Goal: Transaction & Acquisition: Purchase product/service

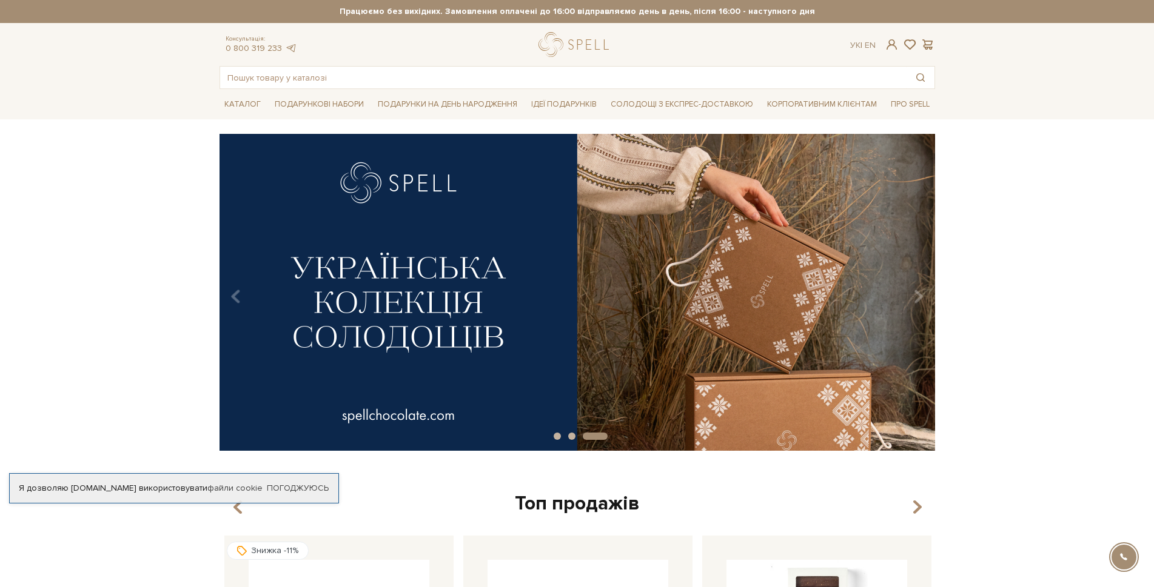
click at [917, 299] on icon "Carousel Navigation" at bounding box center [918, 297] width 10 height 21
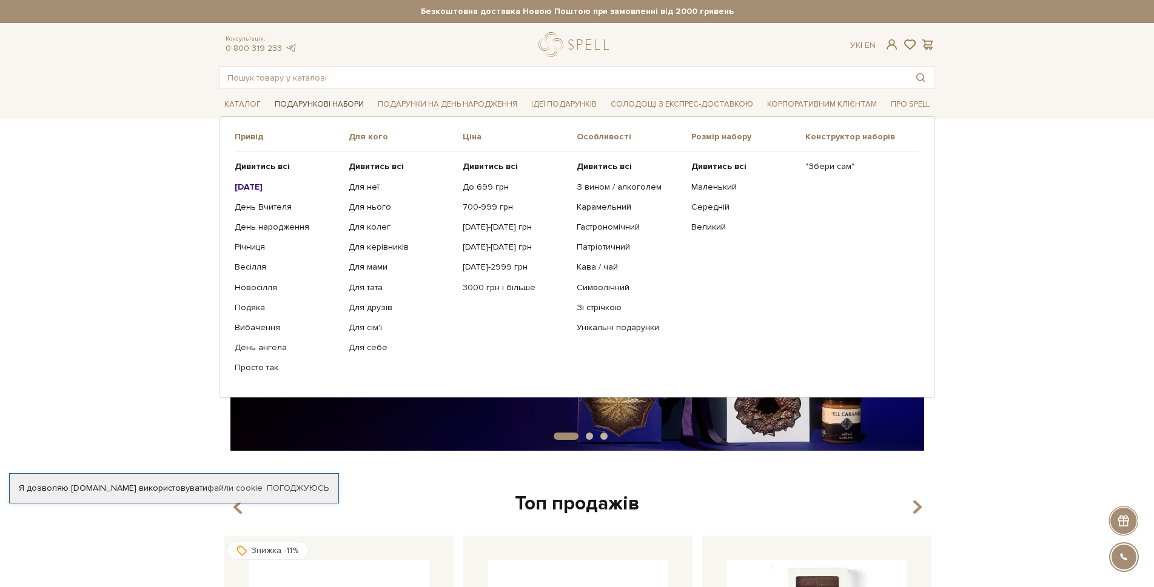
click at [309, 99] on link "Подарункові набори" at bounding box center [319, 104] width 99 height 19
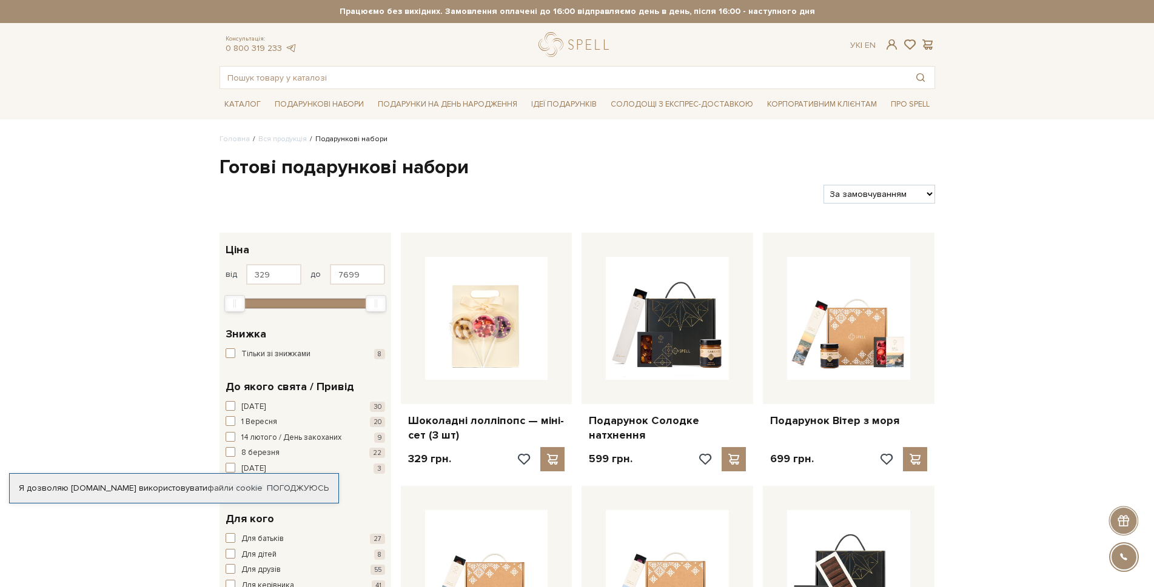
click at [889, 193] on select "За замовчуванням За Ціною (зростання) За Ціною (зменшення) Новинки За популярні…" at bounding box center [878, 194] width 111 height 19
select select "https://spellchocolate.com/our-productions/podarunkovi-box/?sort=p.price&order=…"
click at [823, 185] on select "За замовчуванням За Ціною (зростання) За Ціною (зменшення) Новинки За популярні…" at bounding box center [878, 194] width 111 height 19
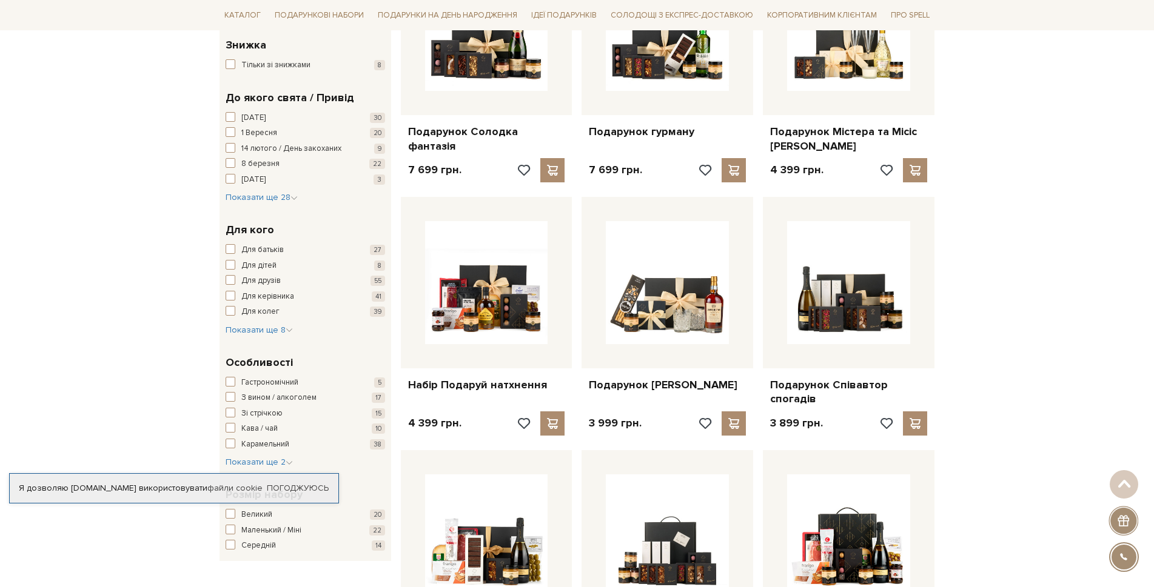
scroll to position [303, 0]
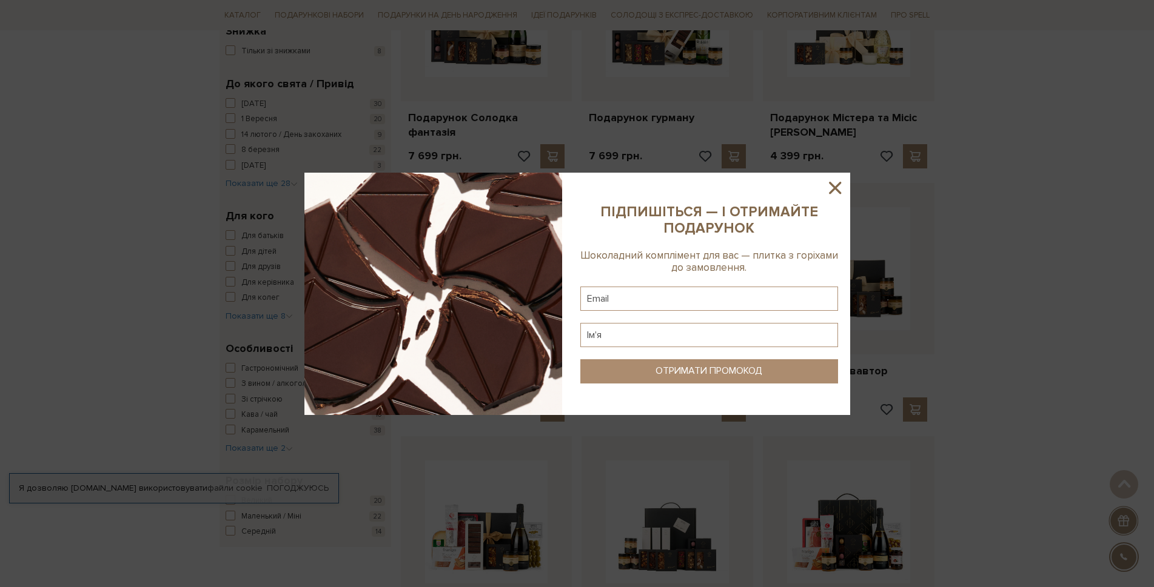
click at [837, 187] on icon at bounding box center [835, 188] width 21 height 21
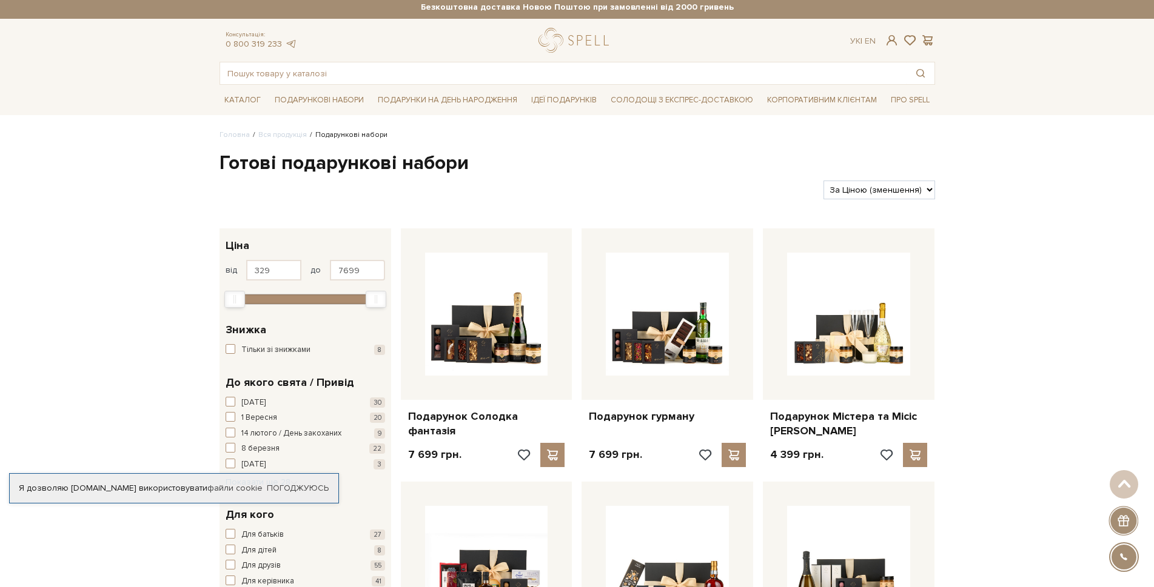
scroll to position [0, 0]
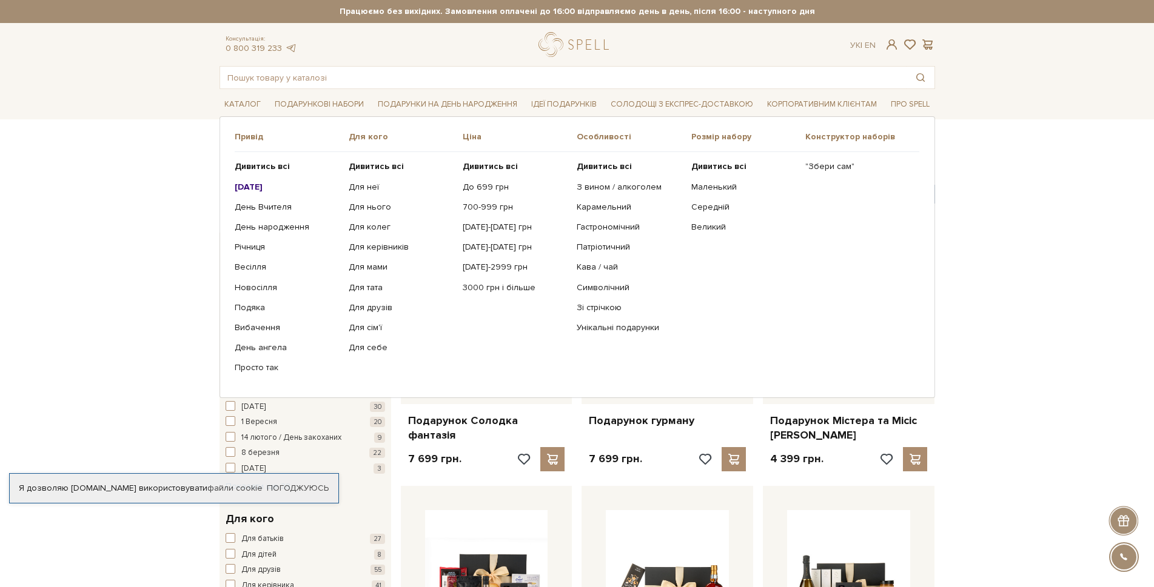
click at [257, 185] on b "[DATE]" at bounding box center [249, 187] width 28 height 10
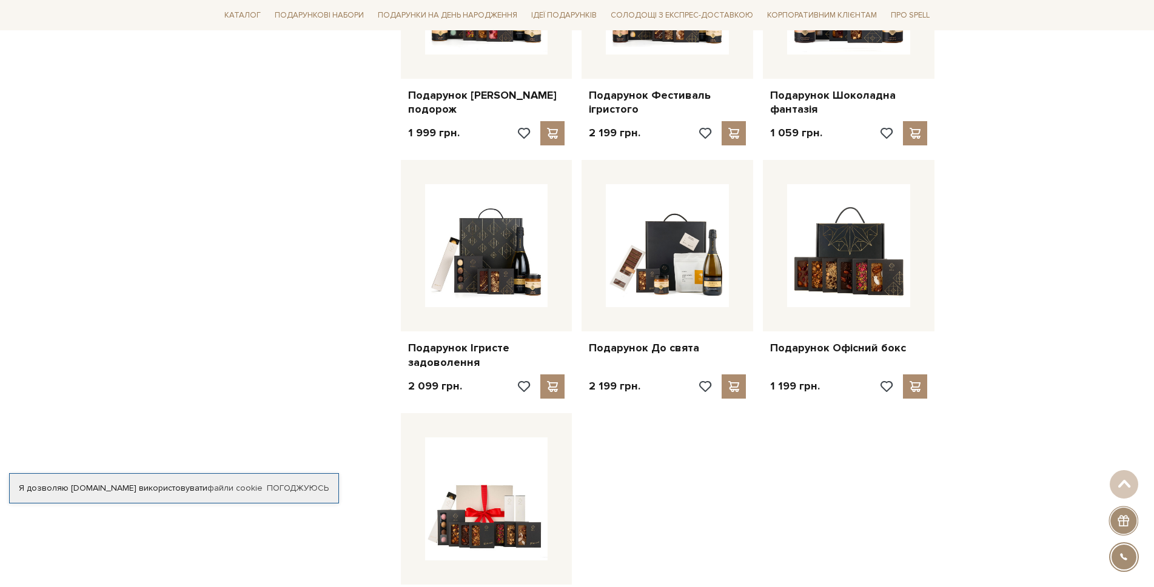
scroll to position [1273, 0]
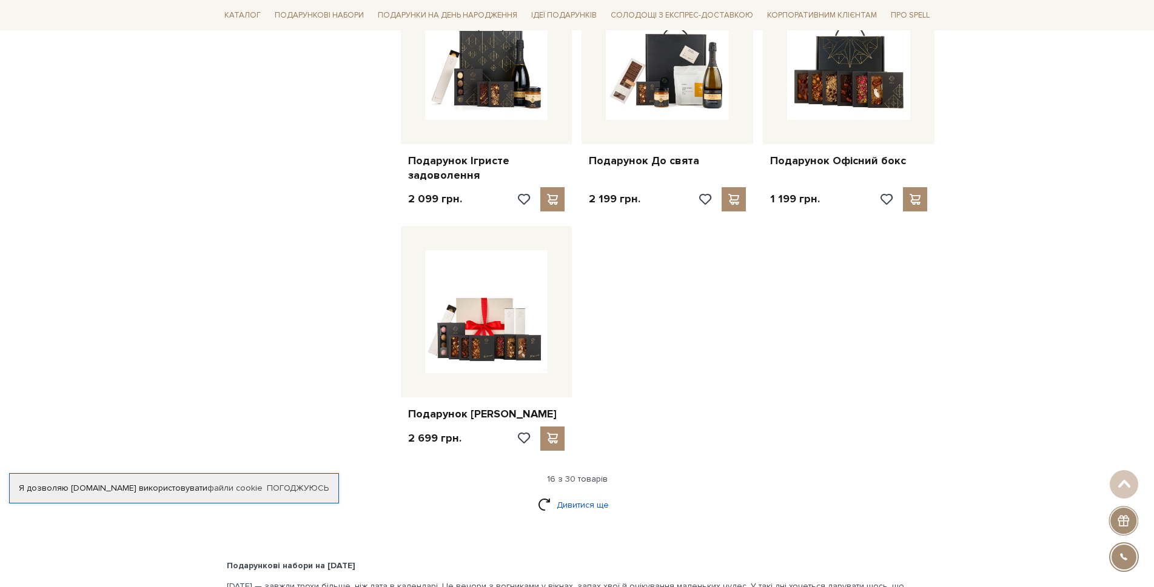
click at [571, 504] on link "Дивитися ще" at bounding box center [577, 505] width 79 height 21
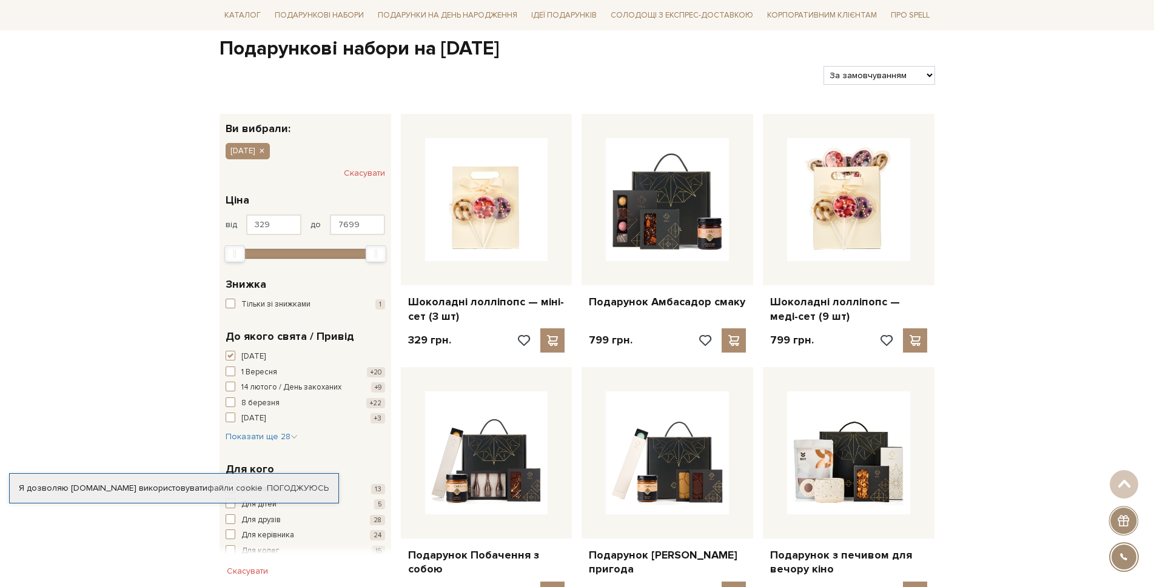
scroll to position [0, 0]
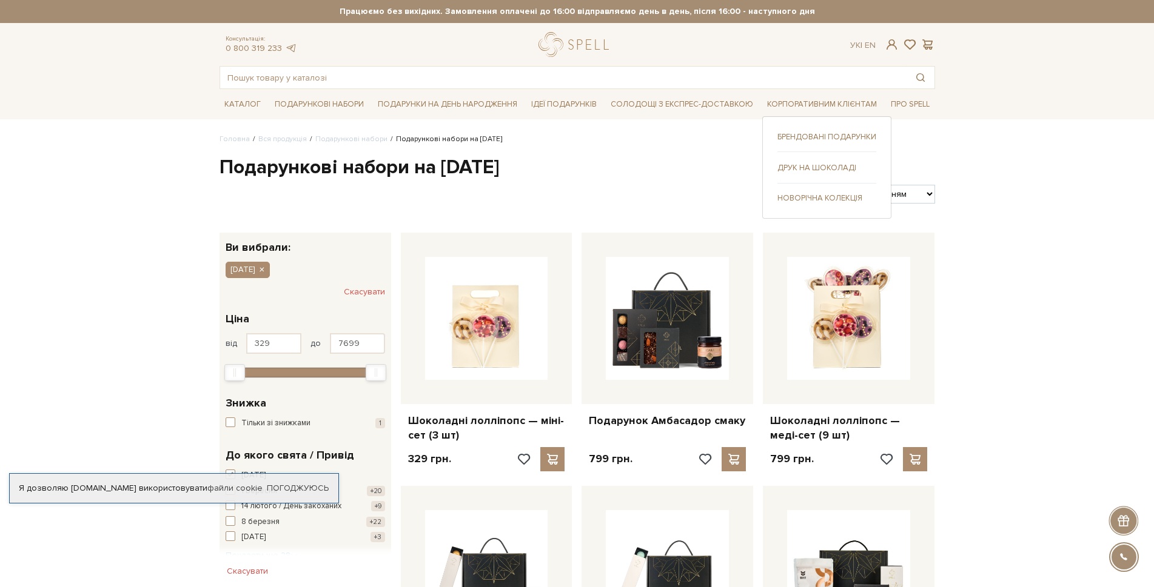
click at [795, 197] on link "Новорічна колекція" at bounding box center [826, 198] width 99 height 11
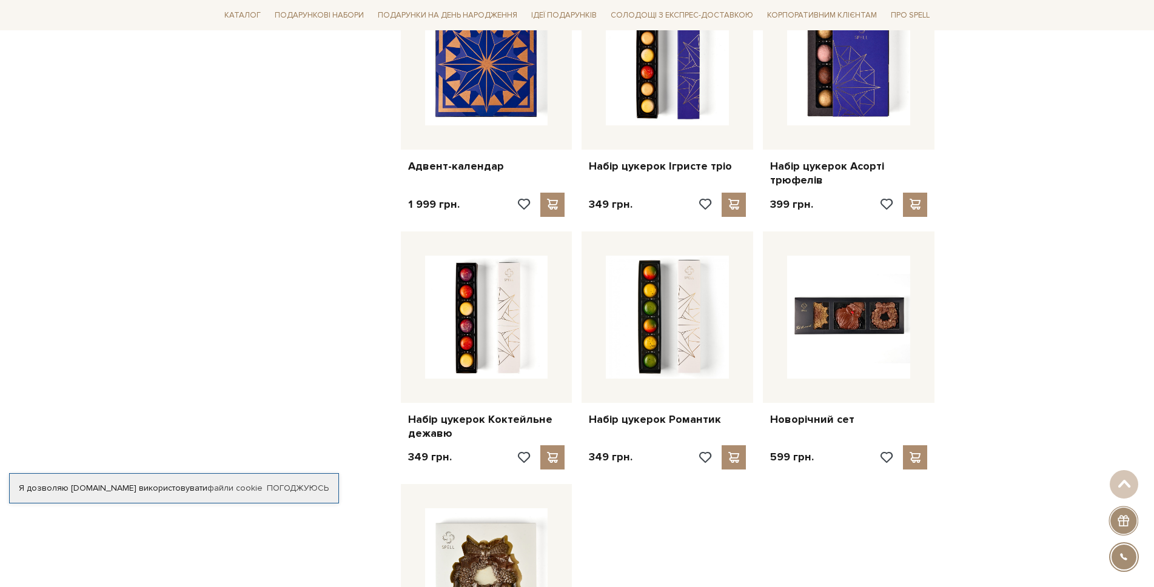
scroll to position [1213, 0]
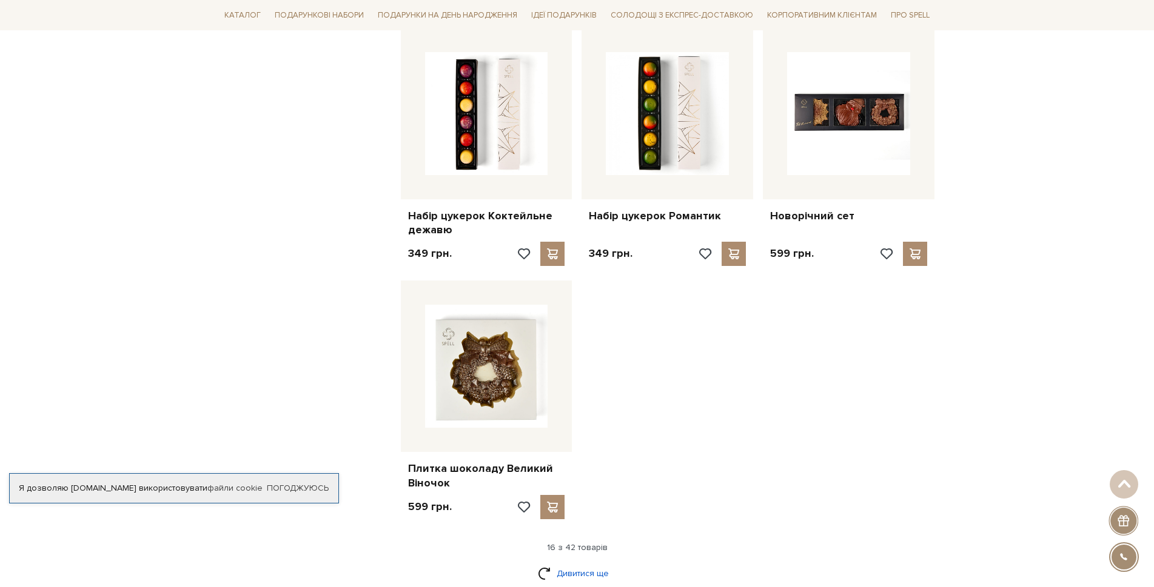
click at [587, 563] on link "Дивитися ще" at bounding box center [577, 573] width 79 height 21
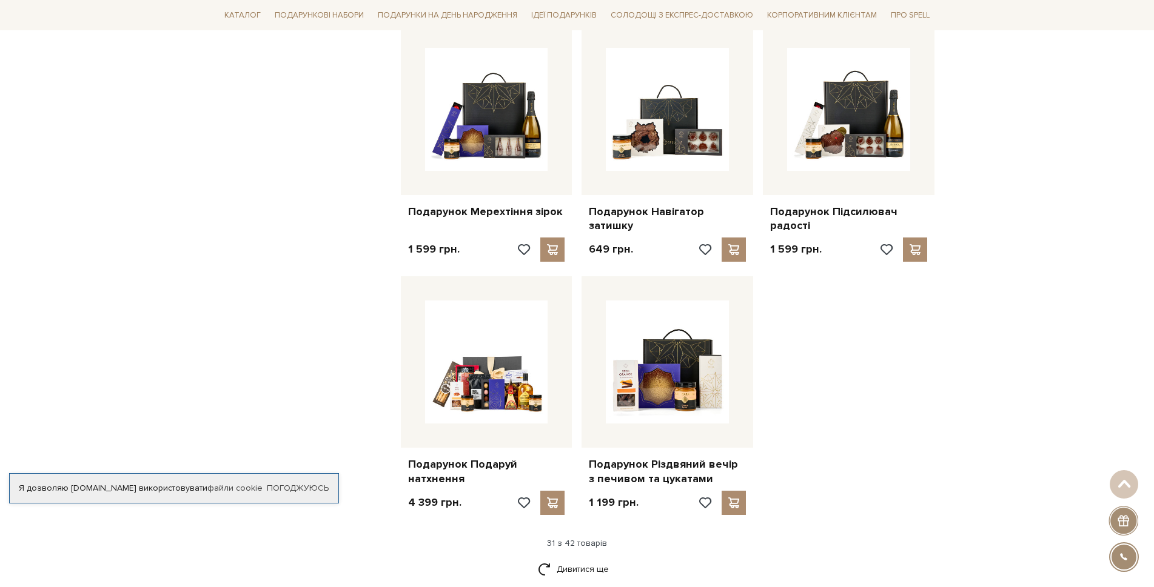
scroll to position [2546, 0]
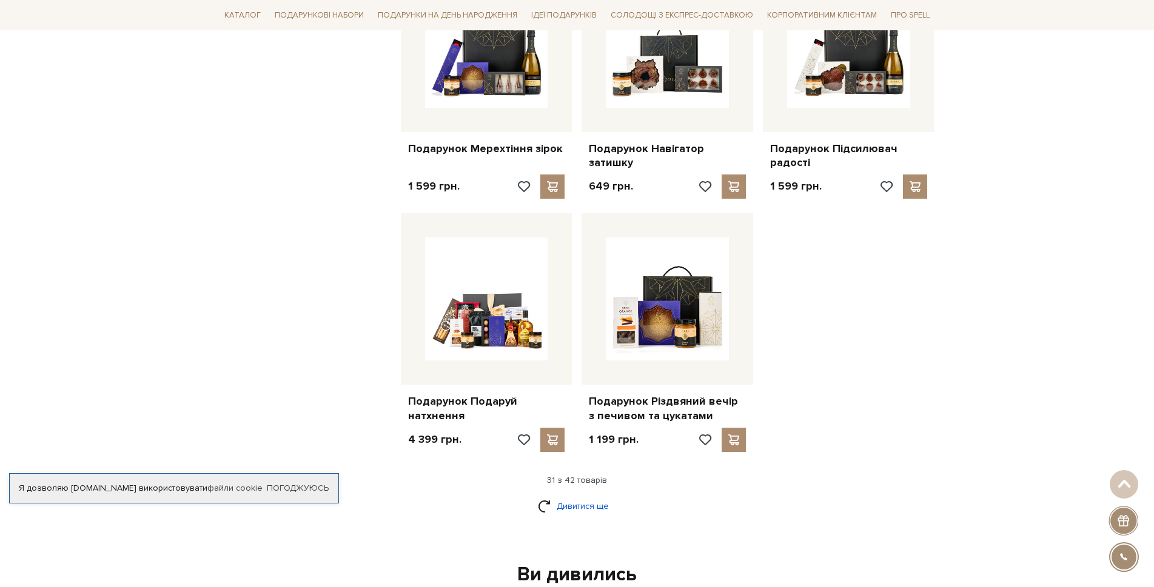
click at [602, 507] on link "Дивитися ще" at bounding box center [577, 506] width 79 height 21
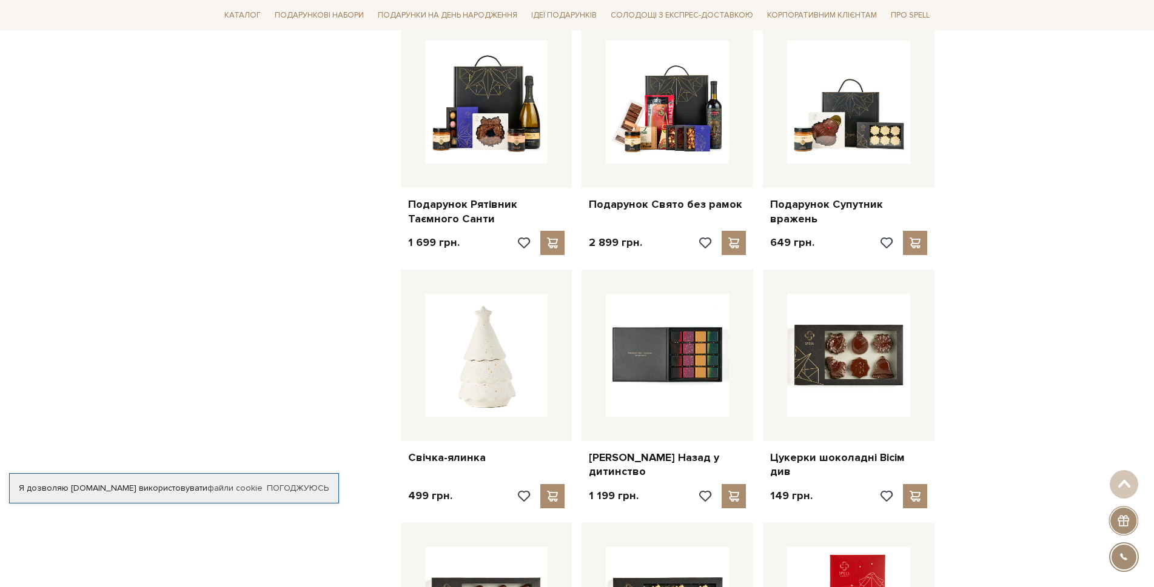
scroll to position [3274, 0]
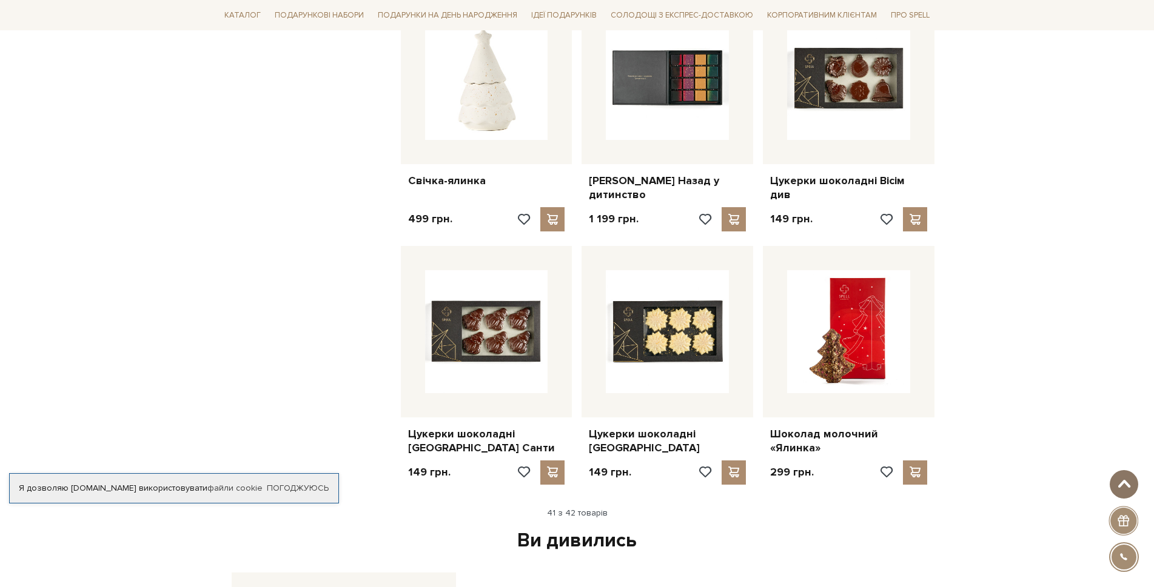
click at [1128, 486] on span at bounding box center [1124, 485] width 20 height 10
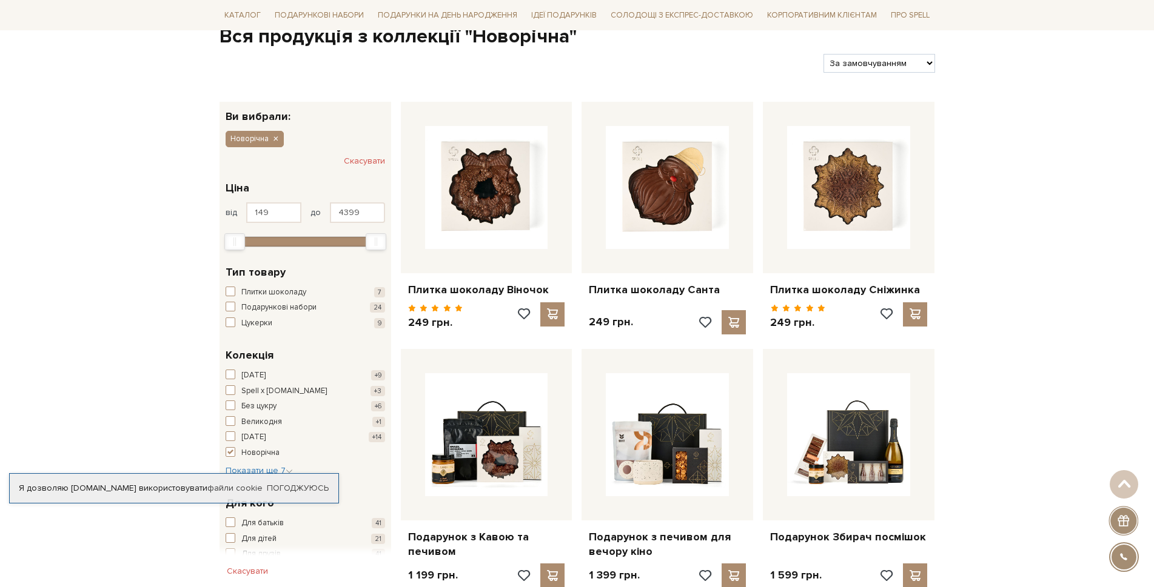
scroll to position [0, 0]
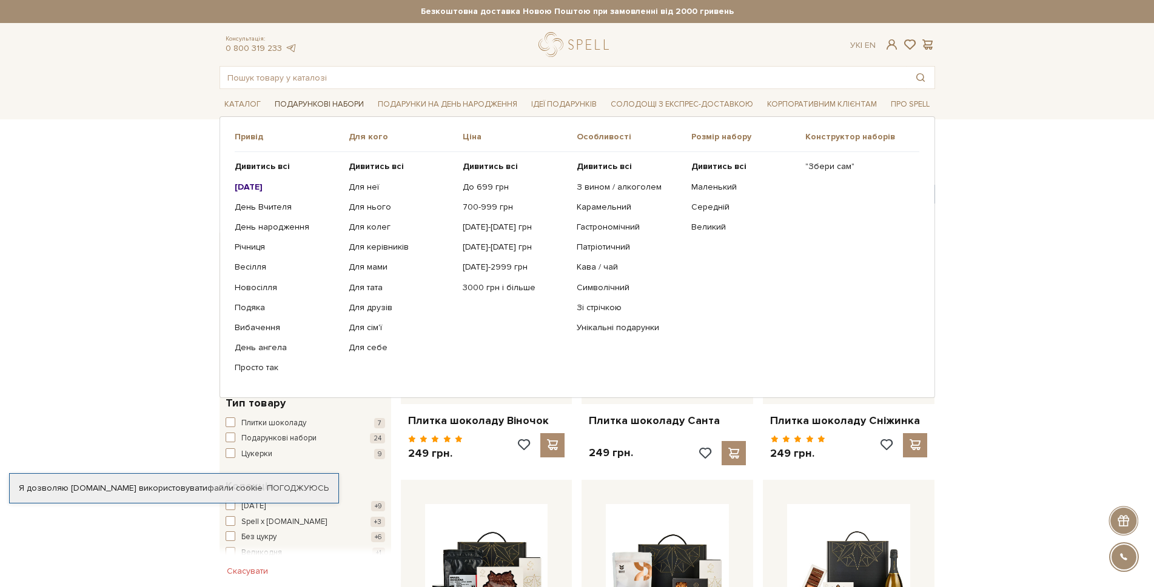
click at [336, 98] on link "Подарункові набори" at bounding box center [319, 104] width 99 height 19
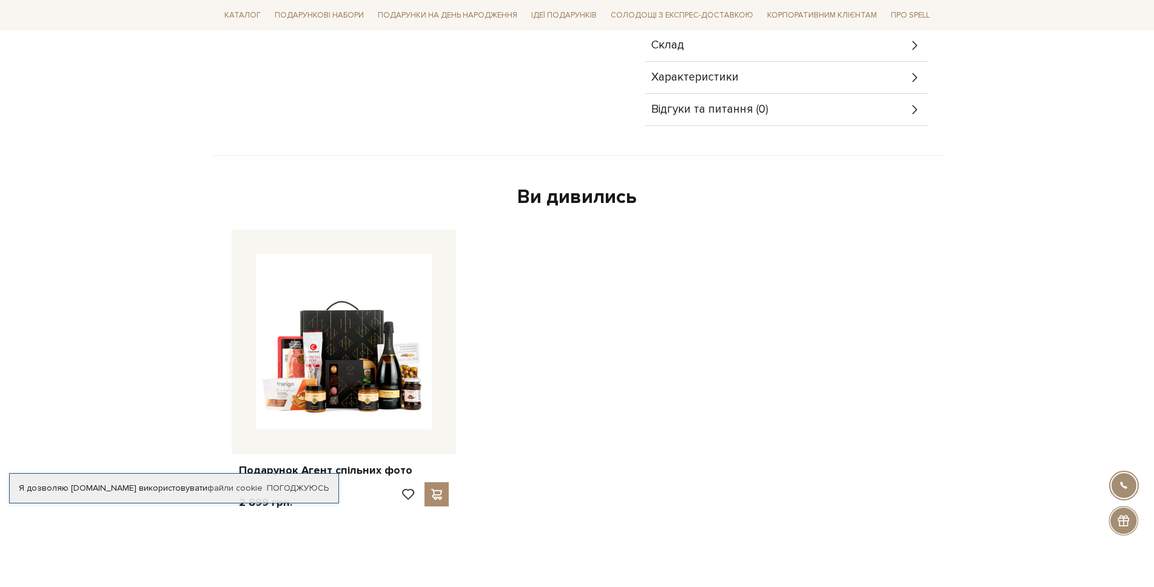
scroll to position [121, 0]
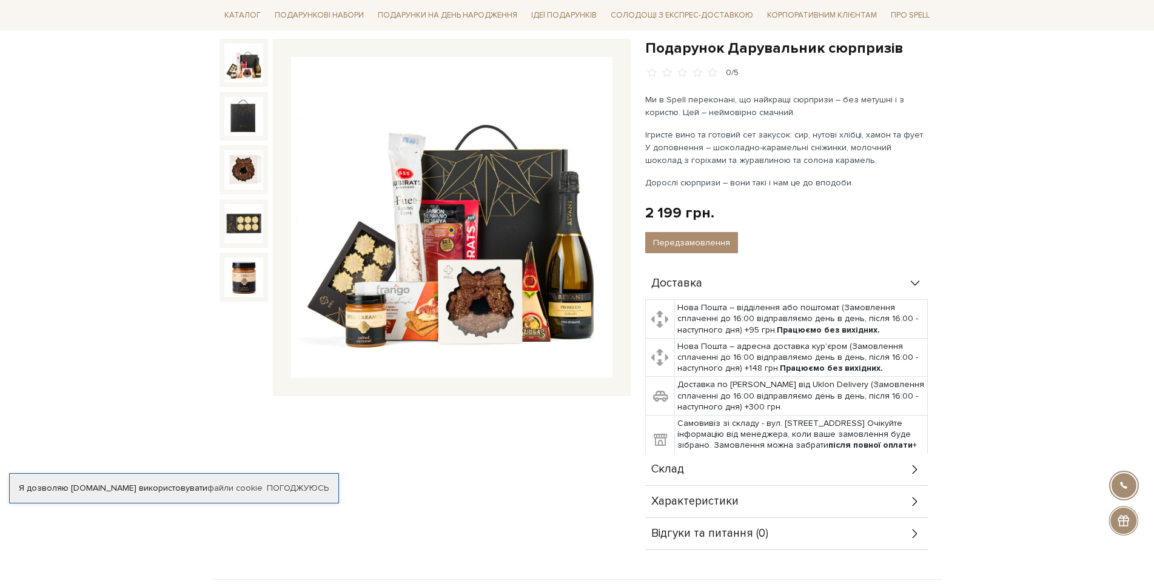
click at [882, 474] on div "Склад" at bounding box center [786, 470] width 283 height 32
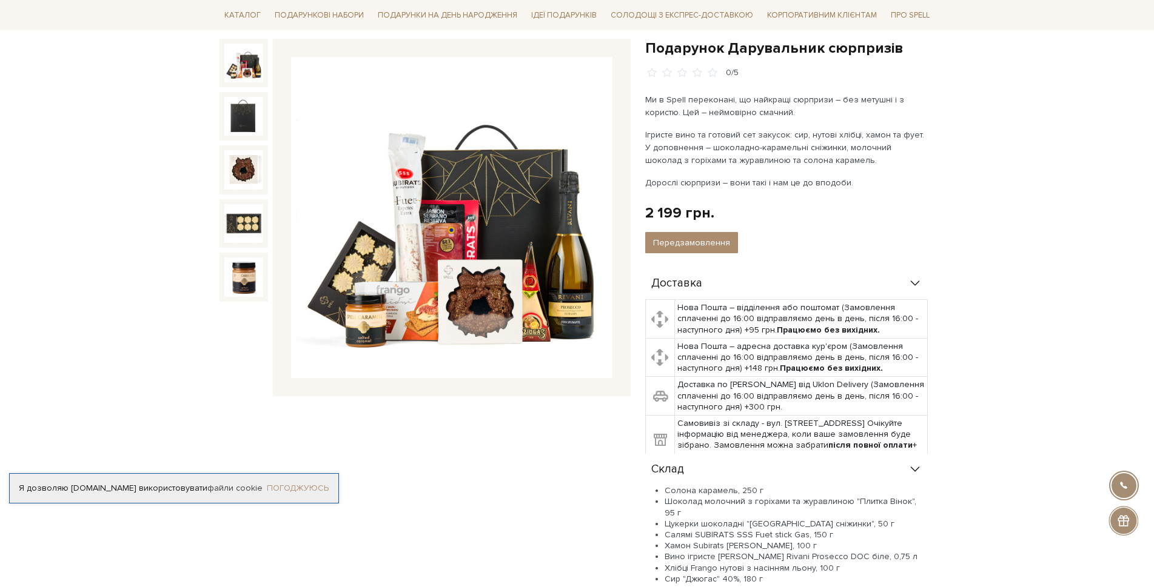
click at [298, 484] on link "Погоджуюсь" at bounding box center [298, 488] width 62 height 11
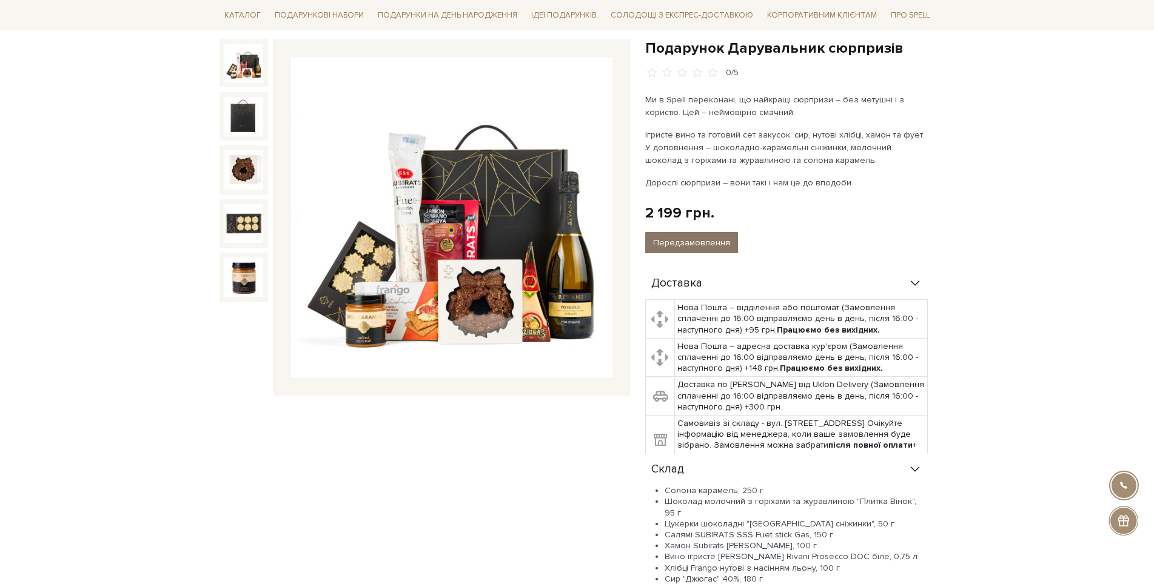
click at [693, 237] on button "Передзамовлення" at bounding box center [691, 242] width 93 height 21
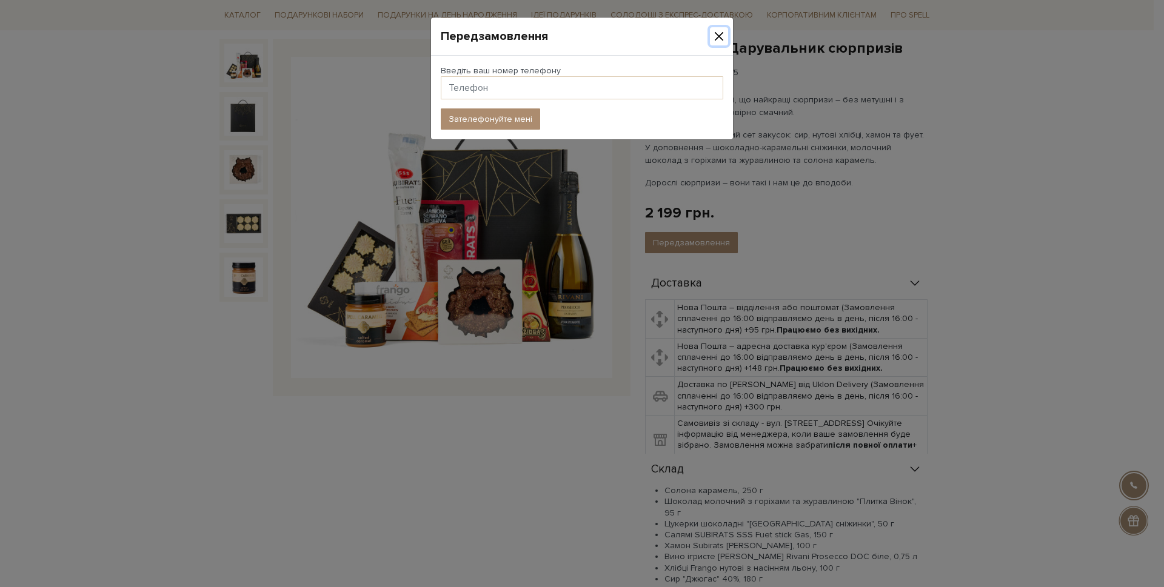
click at [722, 36] on button "Close" at bounding box center [719, 36] width 18 height 18
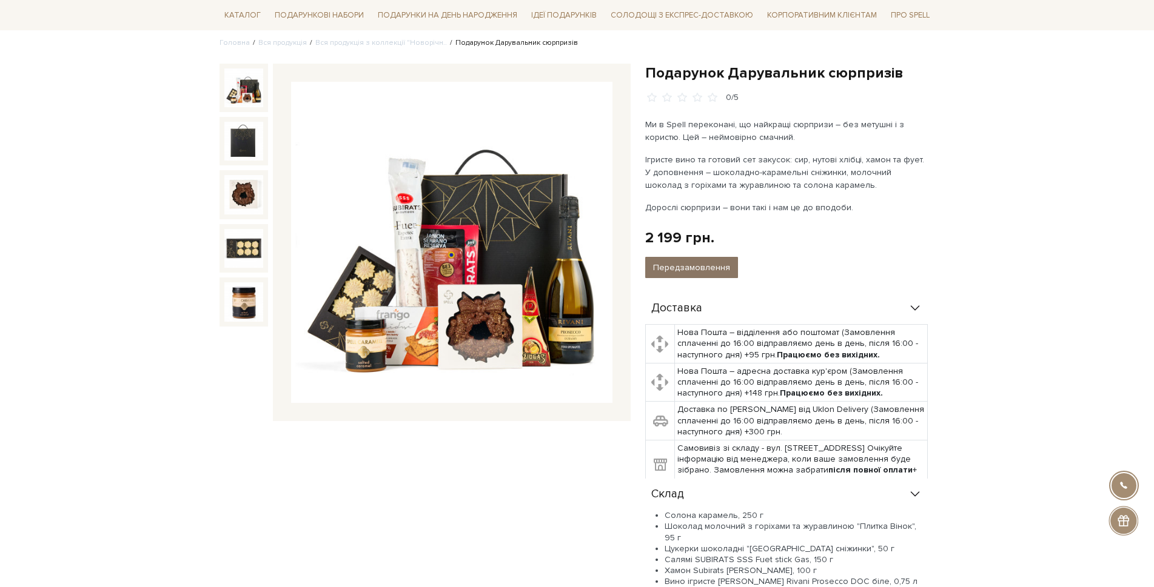
scroll to position [182, 0]
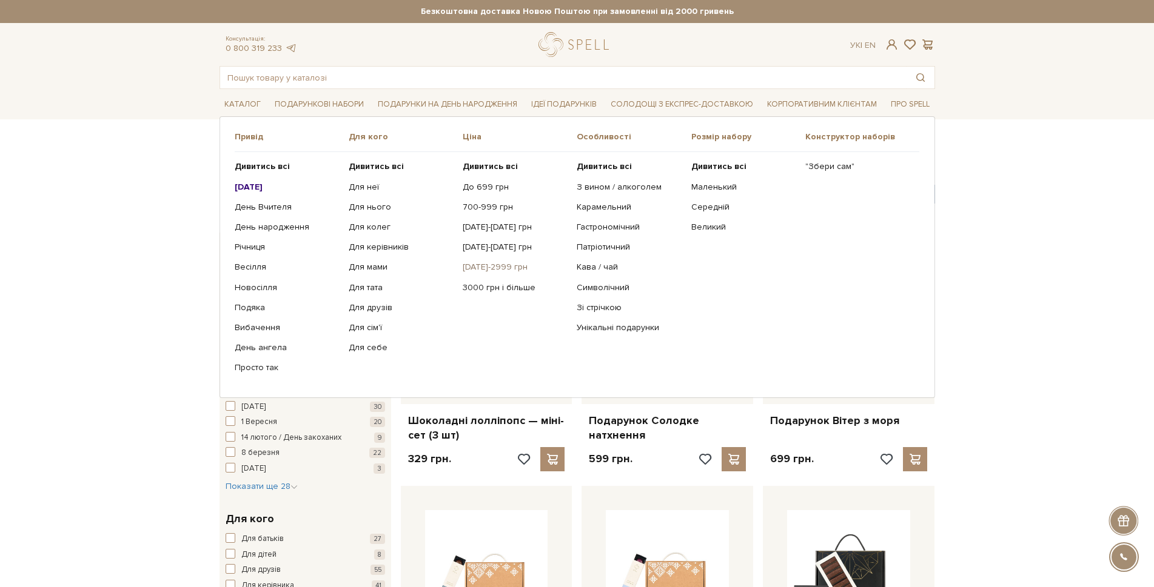
click at [512, 268] on link "[DATE]-2999 грн" at bounding box center [515, 267] width 105 height 11
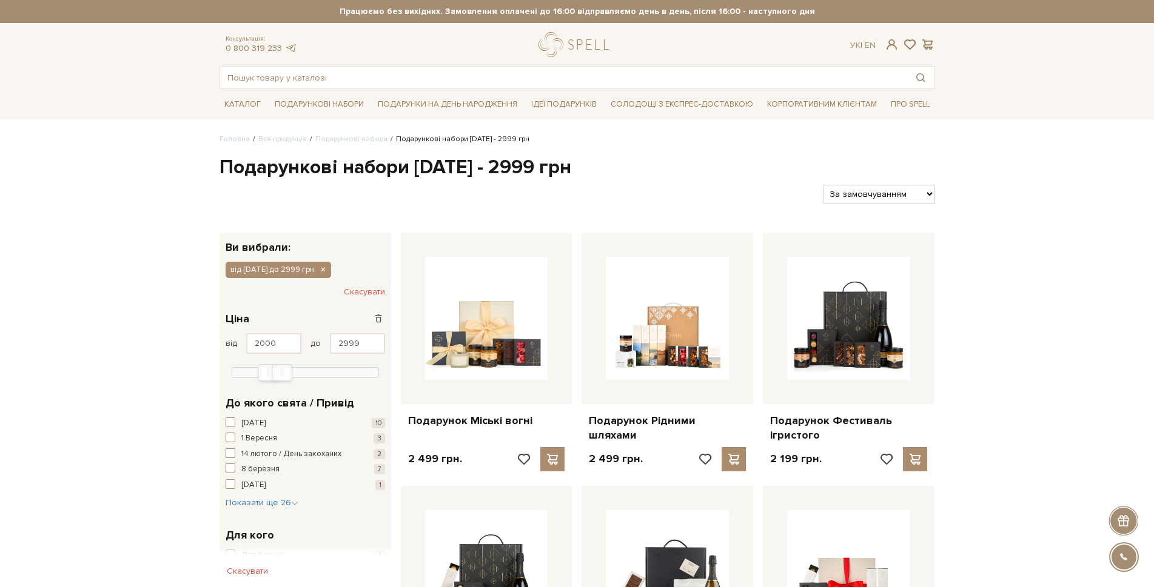
click at [901, 194] on select "За замовчуванням За Ціною (зростання) За Ціною (зменшення) Новинки За популярні…" at bounding box center [878, 194] width 111 height 19
select select "https://spellchocolate.com/our-productions/podarunkovi-box/2000-2999?sort=p.pri…"
click at [823, 185] on select "За замовчуванням За Ціною (зростання) За Ціною (зменшення) Новинки За популярні…" at bounding box center [878, 194] width 111 height 19
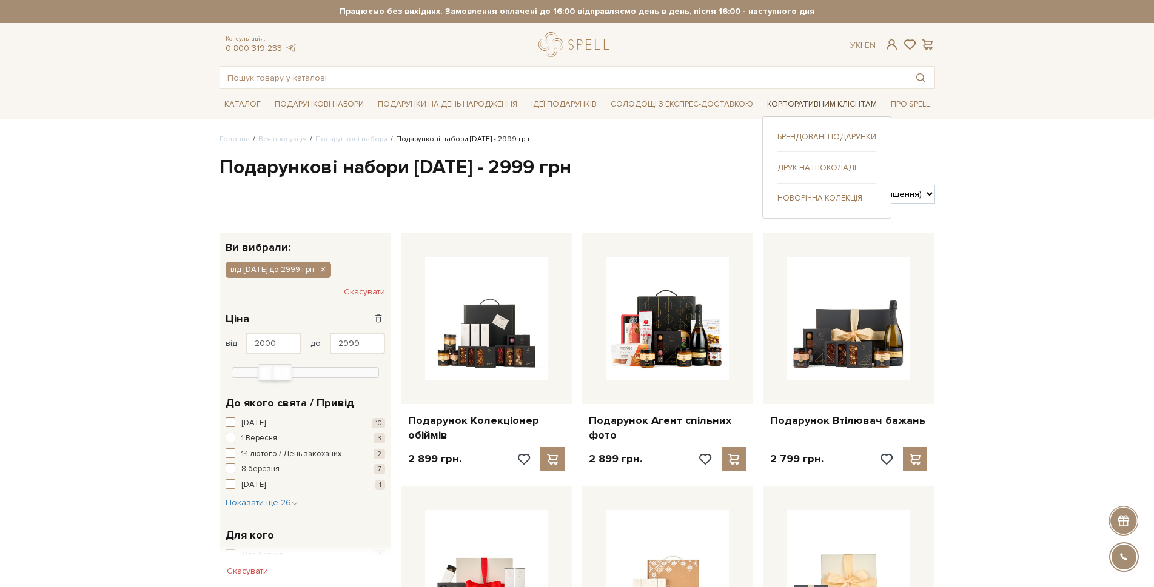
click at [842, 104] on link "Корпоративним клієнтам" at bounding box center [821, 104] width 119 height 19
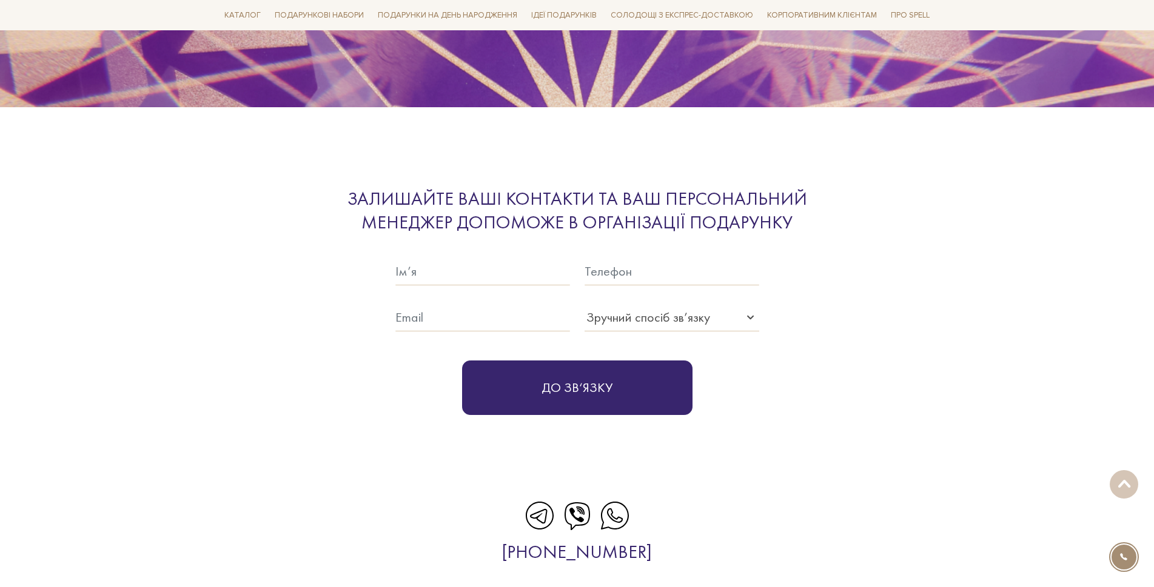
scroll to position [4001, 0]
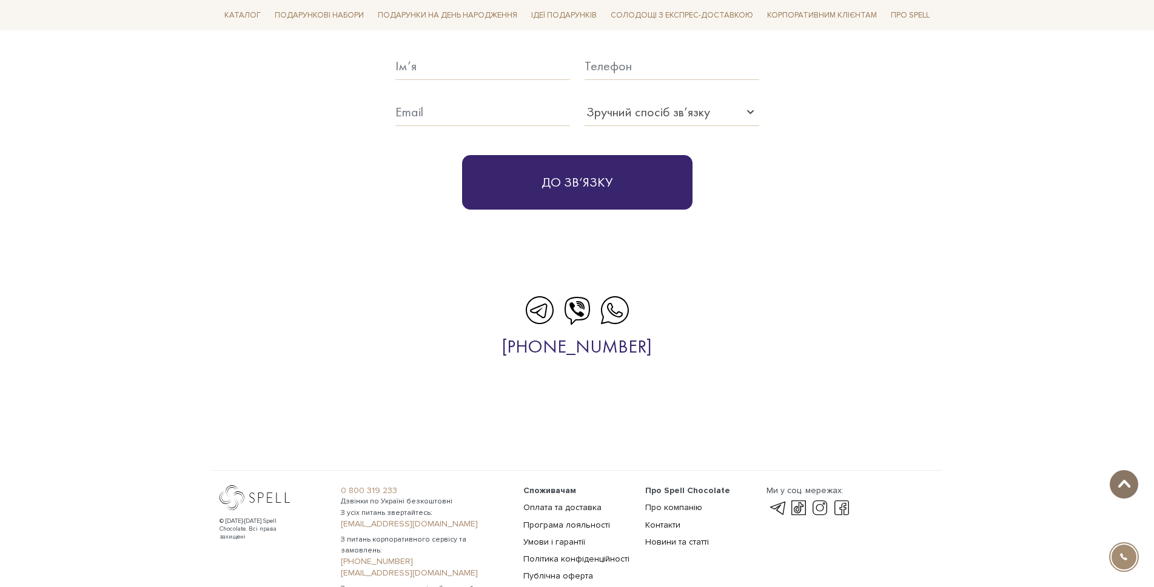
click at [1127, 481] on span at bounding box center [1124, 485] width 20 height 10
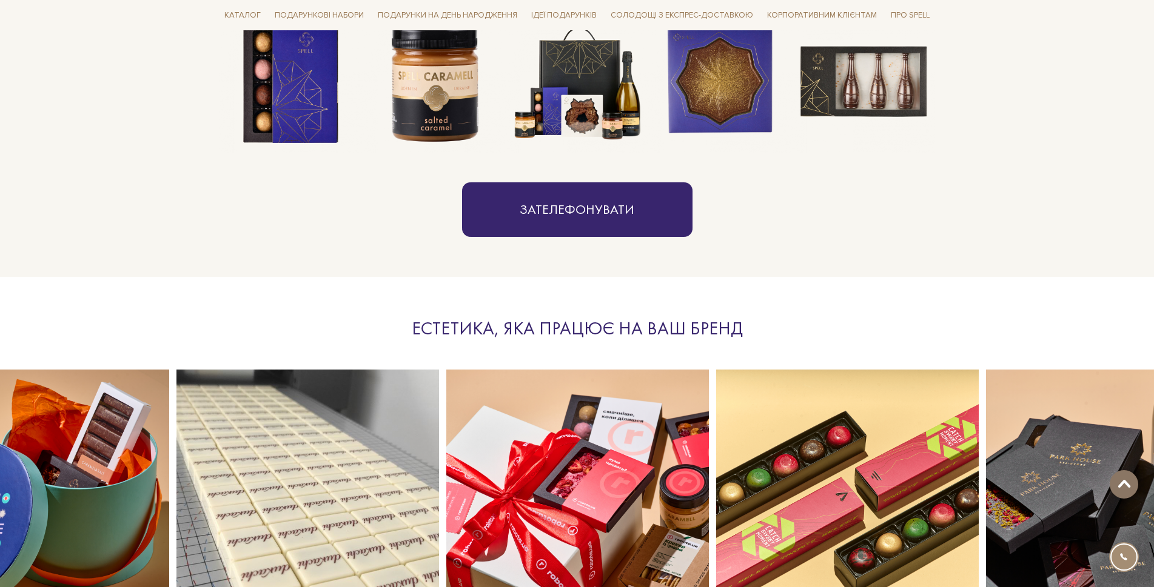
scroll to position [0, 0]
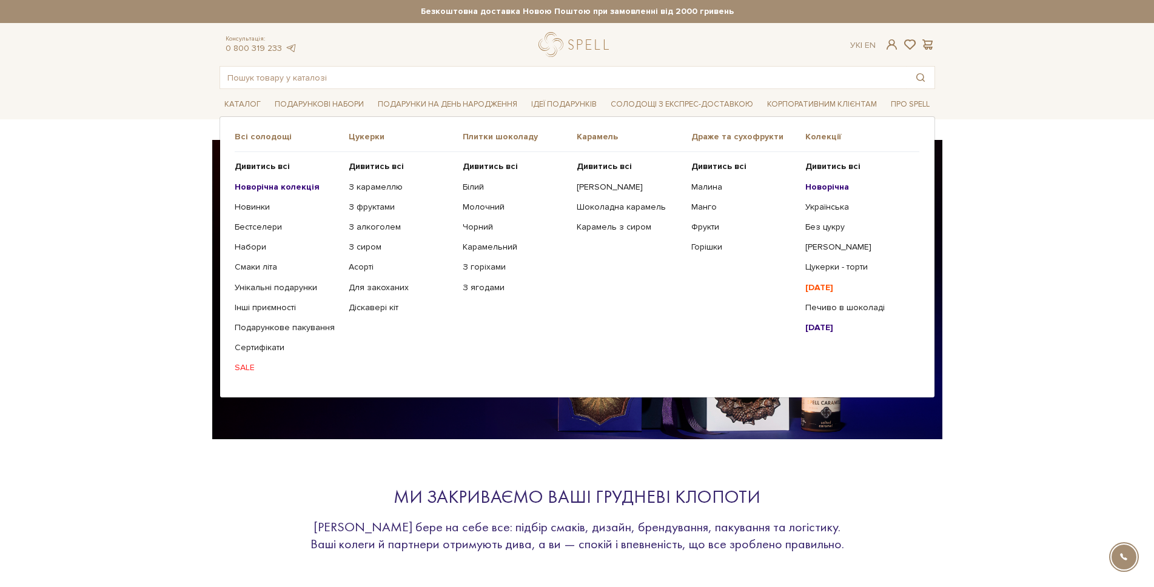
click at [261, 183] on b "Новорічна колекція" at bounding box center [277, 187] width 85 height 10
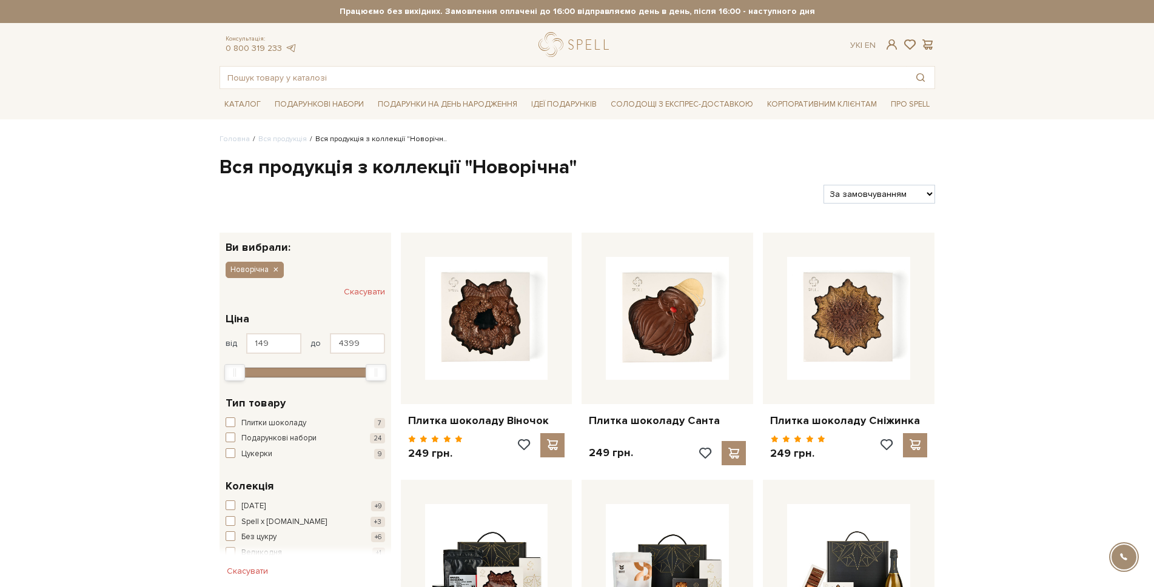
click at [853, 182] on div "Фільтри За замовчуванням За Ціною (зростання) За Ціною (зменшення) Новинки За п…" at bounding box center [577, 189] width 725 height 28
click at [845, 196] on select "За замовчуванням За Ціною (зростання) За Ціною (зменшення) Новинки За популярні…" at bounding box center [878, 194] width 111 height 19
select select "https://spellchocolate.com/our-productions/novorichna?sort=p.price&order=DESC"
click at [823, 185] on select "За замовчуванням За Ціною (зростання) За Ціною (зменшення) Новинки За популярні…" at bounding box center [878, 194] width 111 height 19
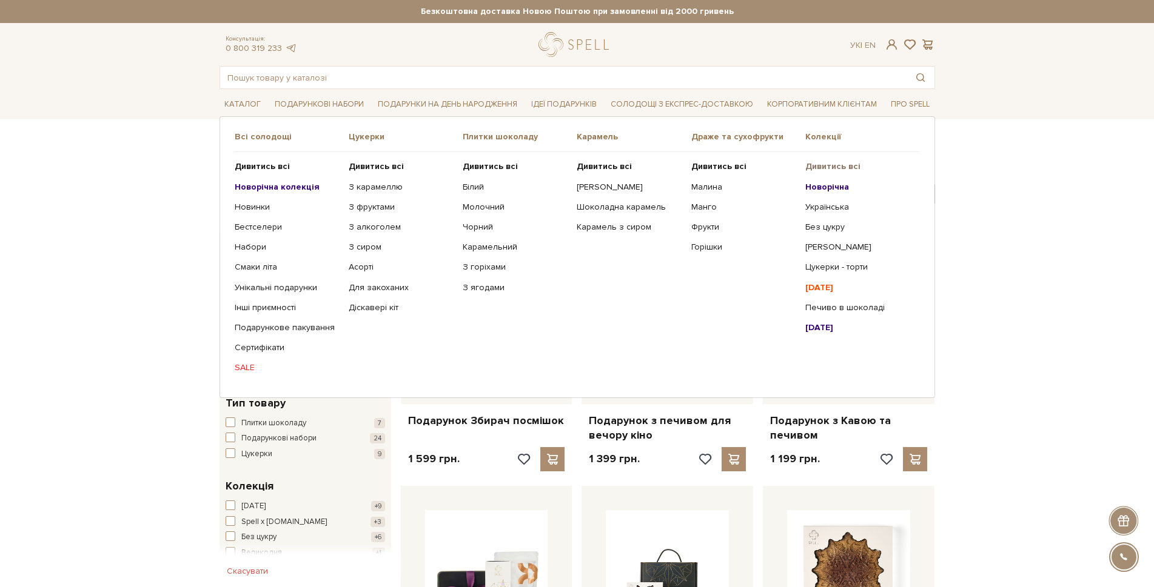
click at [837, 163] on b "Дивитись всі" at bounding box center [832, 166] width 55 height 10
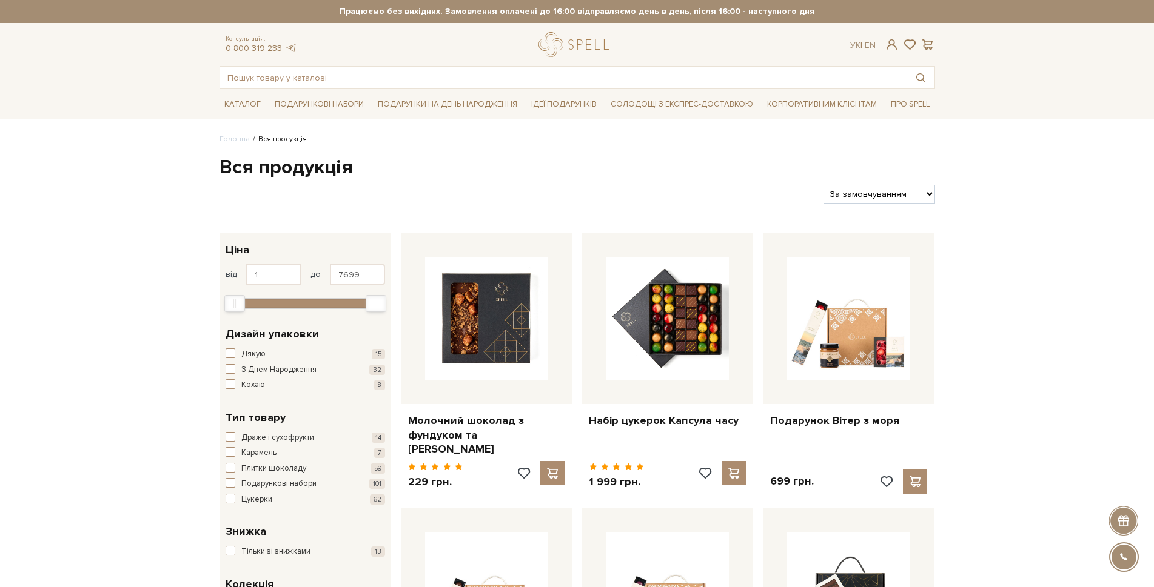
click at [841, 195] on select "За замовчуванням За Ціною (зростання) За Ціною (зменшення) Новинки За популярні…" at bounding box center [878, 194] width 111 height 19
select select "[URL][DOMAIN_NAME]"
click at [823, 185] on select "За замовчуванням За Ціною (зростання) За Ціною (зменшення) Новинки За популярні…" at bounding box center [878, 194] width 111 height 19
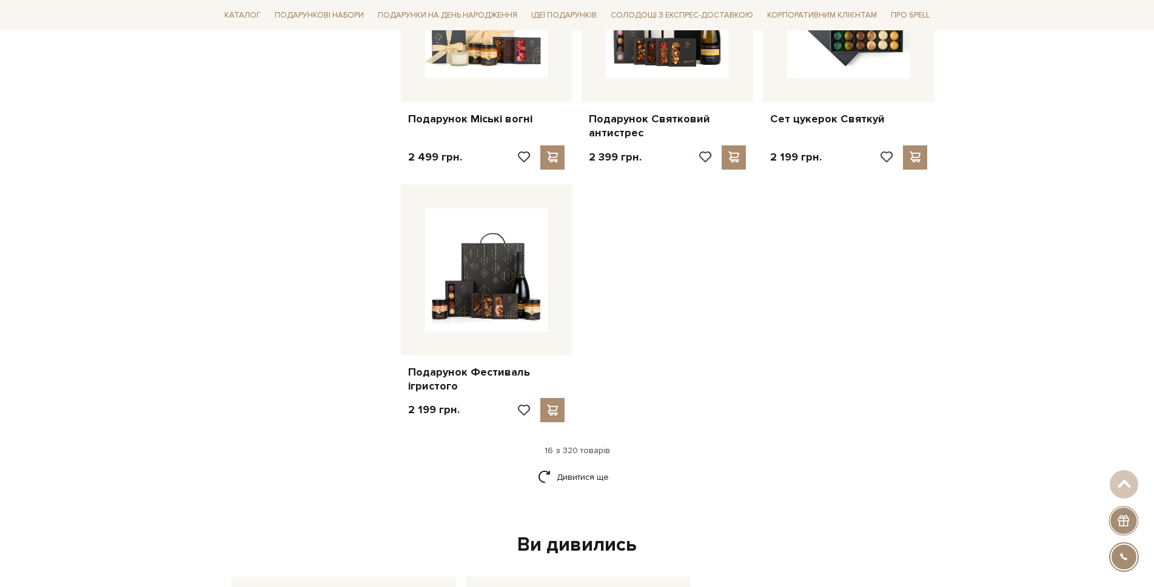
scroll to position [1334, 0]
